Goal: Transaction & Acquisition: Purchase product/service

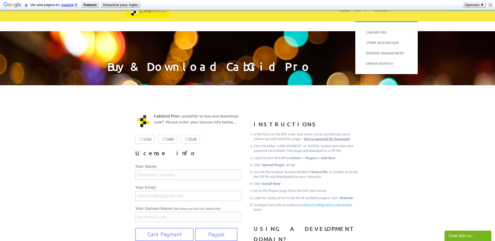
click at [361, 11] on link "Buy" at bounding box center [361, 15] width 12 height 12
click at [371, 31] on link "CabGrid Pro" at bounding box center [387, 32] width 52 height 10
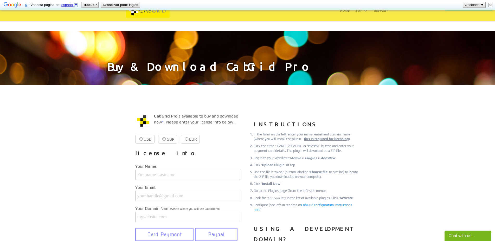
click at [189, 140] on label "EUR €38.99 €38.99" at bounding box center [190, 139] width 19 height 9
click at [188, 140] on input "EUR €38.99 €38.99" at bounding box center [186, 138] width 3 height 3
radio input "true"
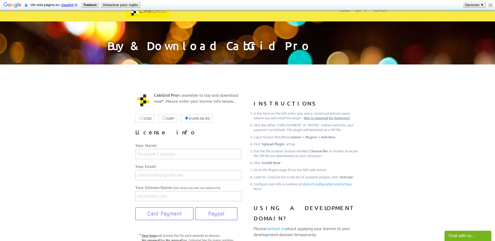
scroll to position [53, 0]
